Goal: Task Accomplishment & Management: Use online tool/utility

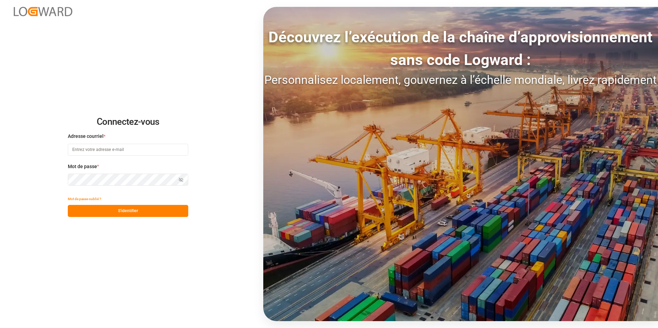
type input "[PERSON_NAME][EMAIL_ADDRESS][PERSON_NAME][DOMAIN_NAME]"
click at [146, 210] on button "S'identifier" at bounding box center [128, 211] width 120 height 12
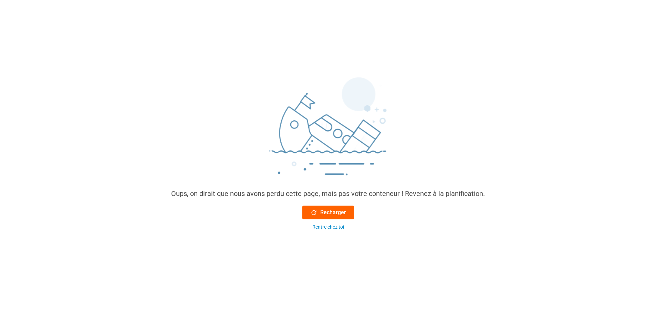
click at [328, 217] on font "Recharger" at bounding box center [333, 213] width 26 height 8
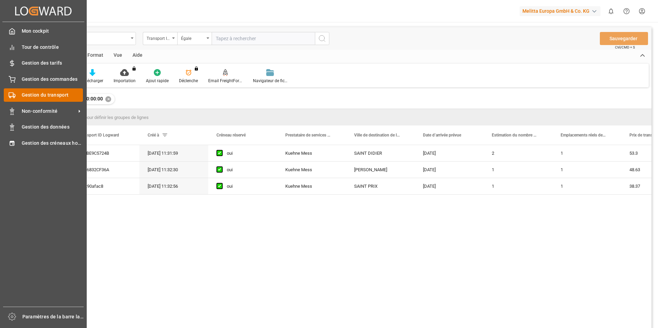
click at [34, 95] on span "Gestion du transport" at bounding box center [53, 95] width 62 height 7
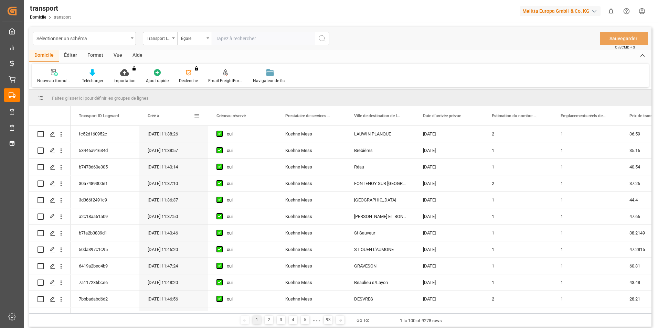
click at [196, 116] on span at bounding box center [197, 116] width 6 height 6
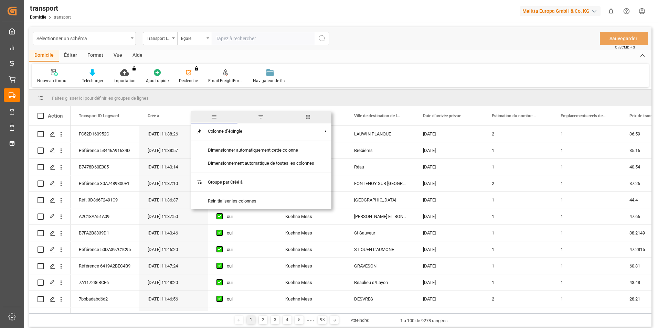
click at [257, 118] on span "filtre" at bounding box center [260, 117] width 47 height 12
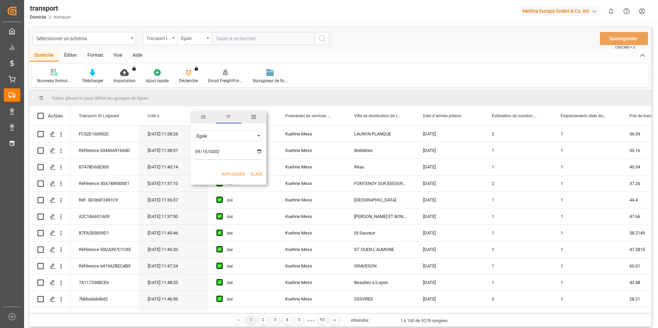
type input "[DATE]"
click at [232, 174] on button "Appliquer" at bounding box center [233, 174] width 23 height 7
